Goal: Navigation & Orientation: Find specific page/section

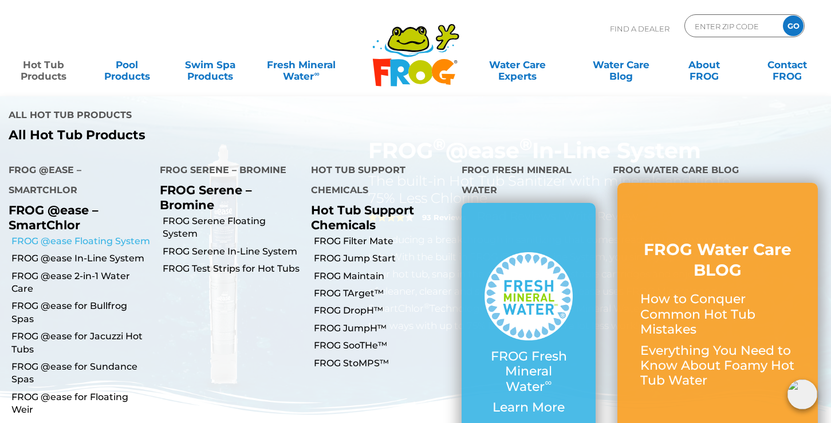
click at [48, 235] on link "FROG @ease Floating System" at bounding box center [81, 241] width 140 height 13
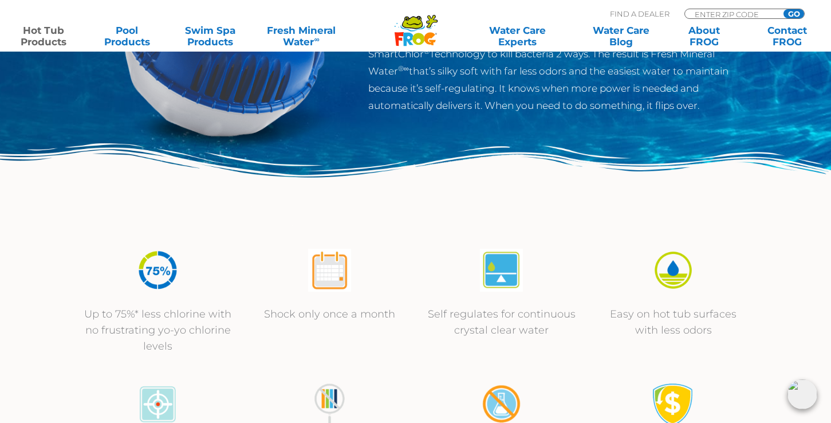
scroll to position [227, 0]
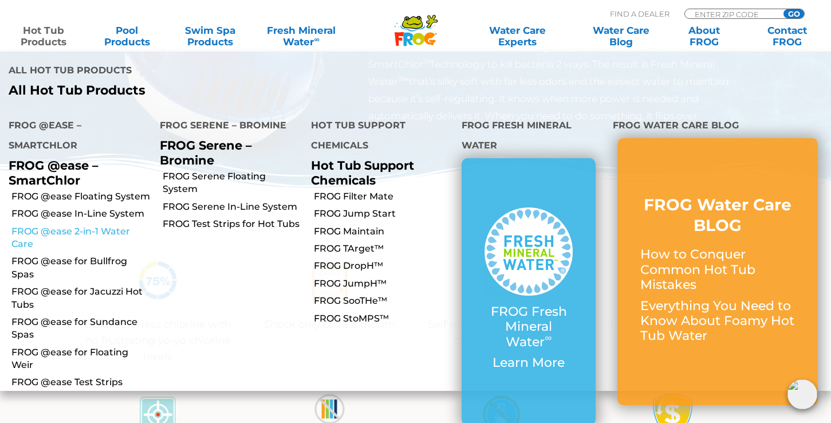
click at [60, 225] on link "FROG @ease 2-in-1 Water Care" at bounding box center [81, 238] width 140 height 26
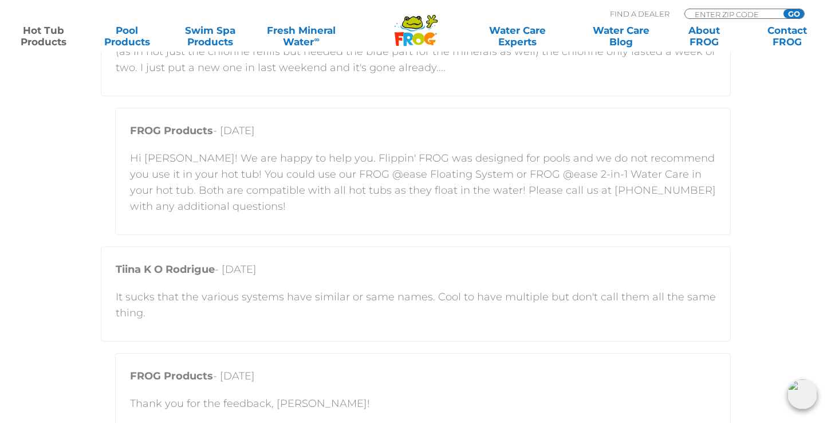
scroll to position [2185, 0]
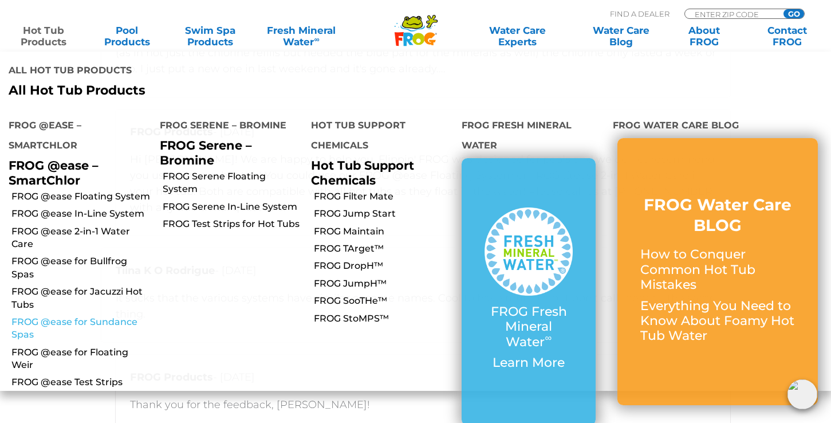
click at [69, 316] on link "FROG @ease for Sundance Spas" at bounding box center [81, 329] width 140 height 26
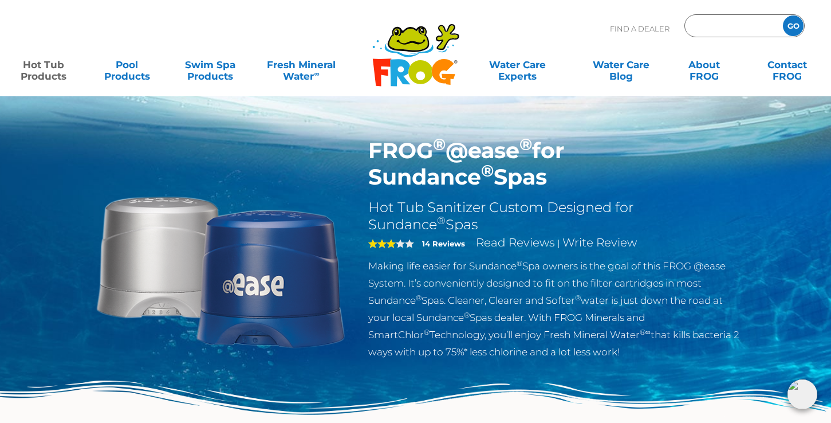
click at [704, 26] on input "Zip Code Form" at bounding box center [732, 26] width 77 height 17
type input "48640"
click at [783, 15] on input "GO" at bounding box center [793, 25] width 21 height 21
